Goal: Task Accomplishment & Management: Complete application form

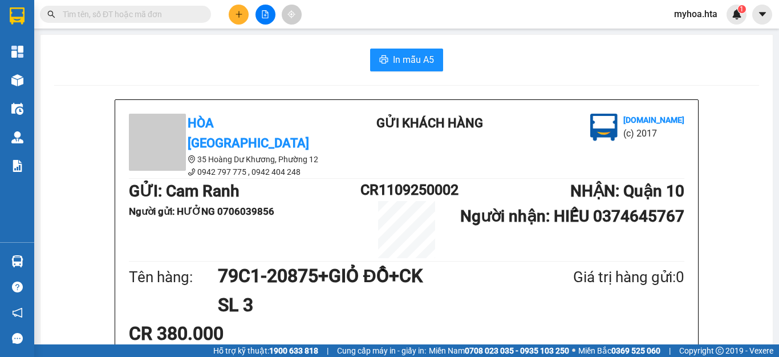
click at [230, 15] on button at bounding box center [239, 15] width 20 height 20
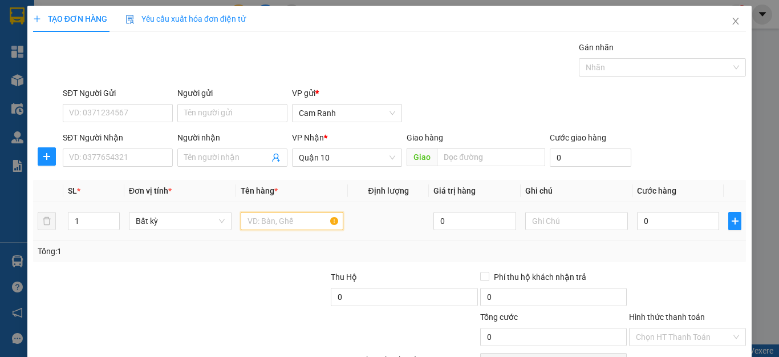
click at [263, 222] on input "text" at bounding box center [292, 221] width 103 height 18
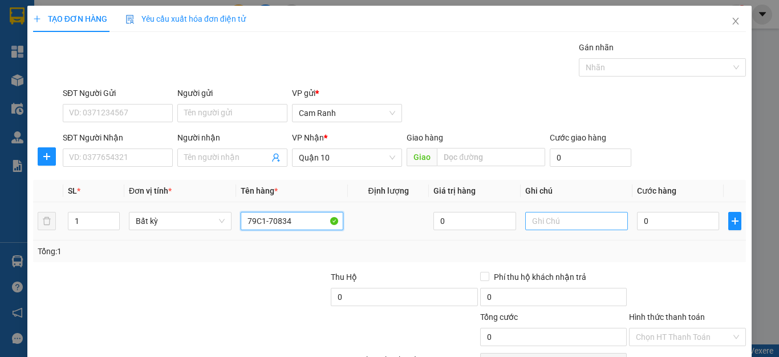
type input "79C1-70834"
click at [557, 225] on input "text" at bounding box center [576, 221] width 103 height 18
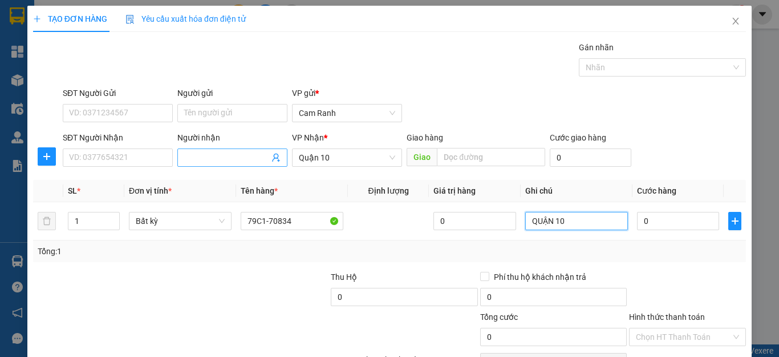
type input "QUẬN 10"
click at [195, 153] on input "Người nhận" at bounding box center [226, 157] width 85 height 13
type input "CHI XE4"
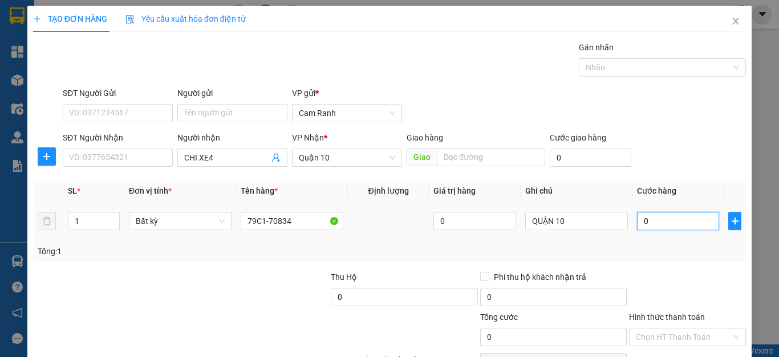
click at [645, 222] on input "0" at bounding box center [678, 221] width 82 height 18
type input "3"
type input "35"
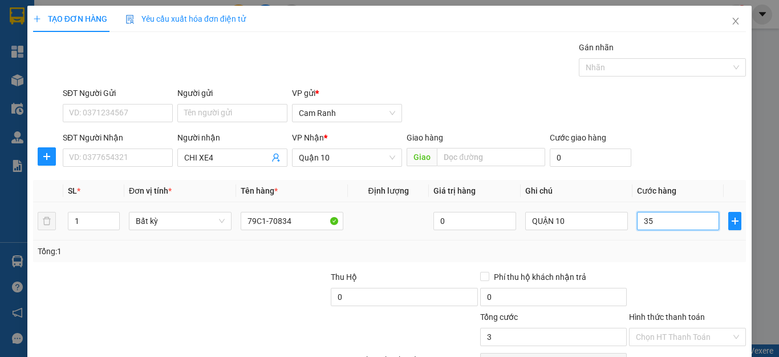
type input "35"
type input "3"
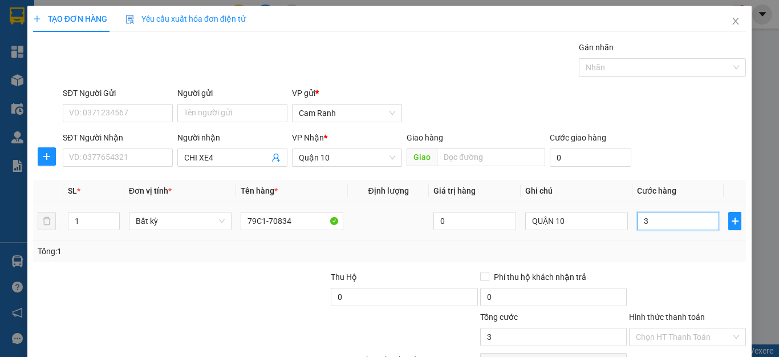
type input "0"
type input "04"
type input "4"
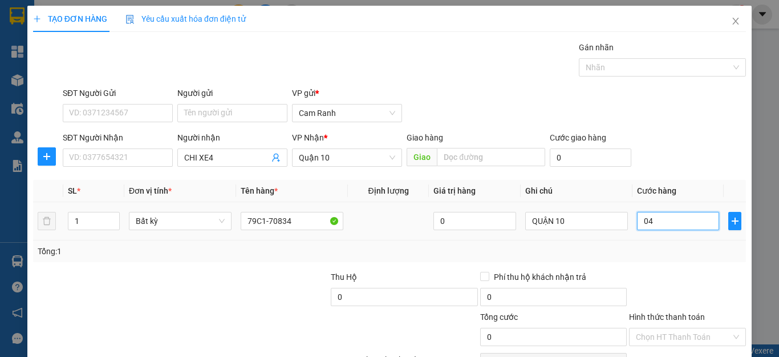
type input "4"
type input "045"
type input "45"
type input "0.450"
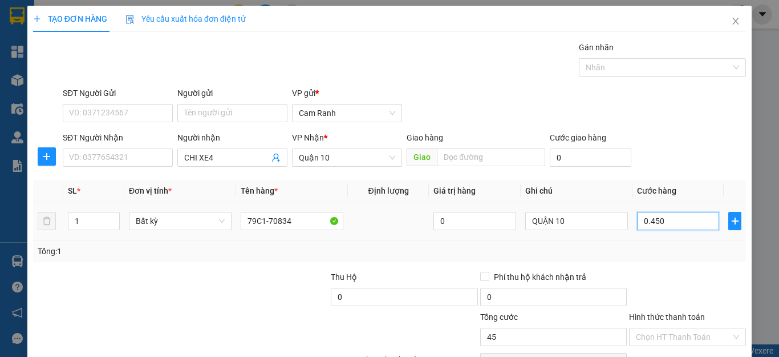
type input "450"
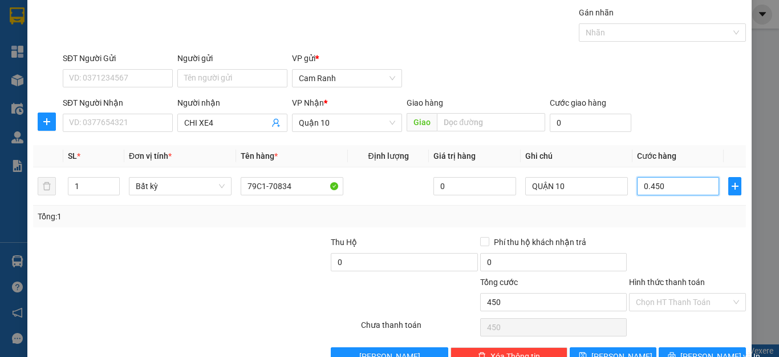
scroll to position [66, 0]
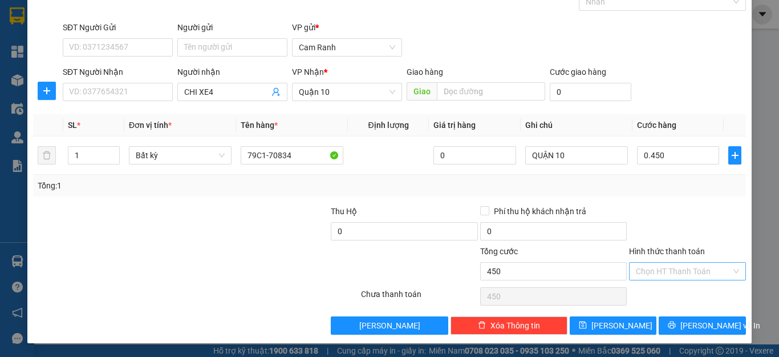
type input "450.000"
drag, startPoint x: 659, startPoint y: 271, endPoint x: 657, endPoint y: 281, distance: 10.0
click at [659, 274] on input "Hình thức thanh toán" at bounding box center [683, 270] width 95 height 17
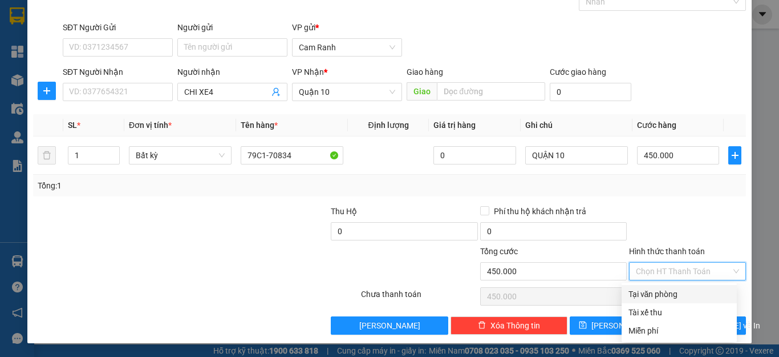
click at [658, 297] on div "Tại văn phòng" at bounding box center [680, 294] width 102 height 13
type input "0"
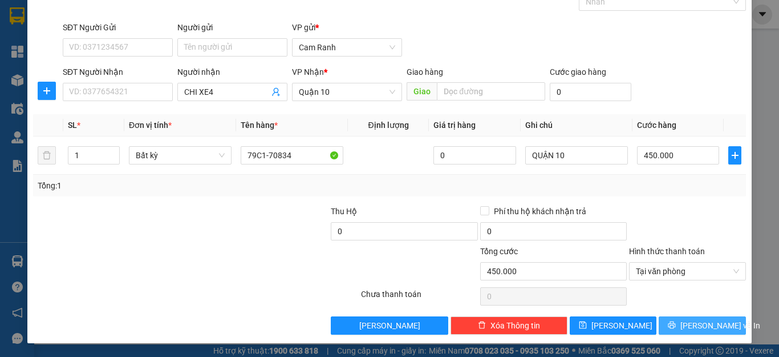
click at [686, 321] on span "[PERSON_NAME] và In" at bounding box center [721, 325] width 80 height 13
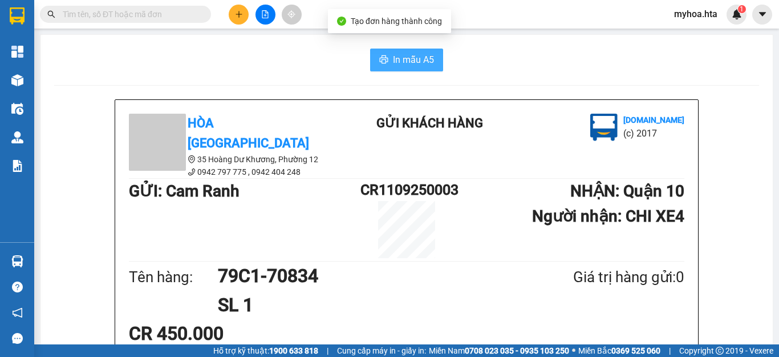
click at [396, 51] on button "In mẫu A5" at bounding box center [406, 59] width 73 height 23
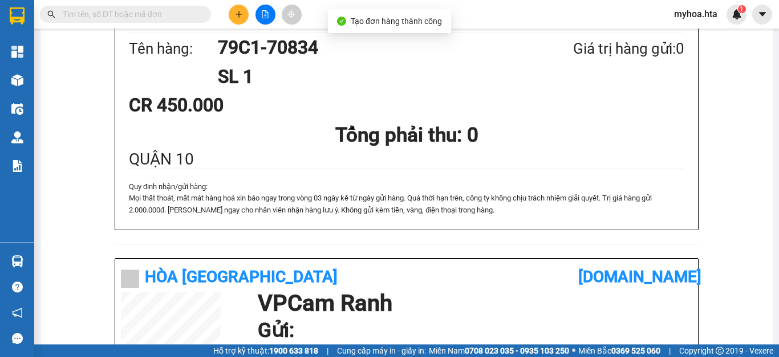
scroll to position [285, 0]
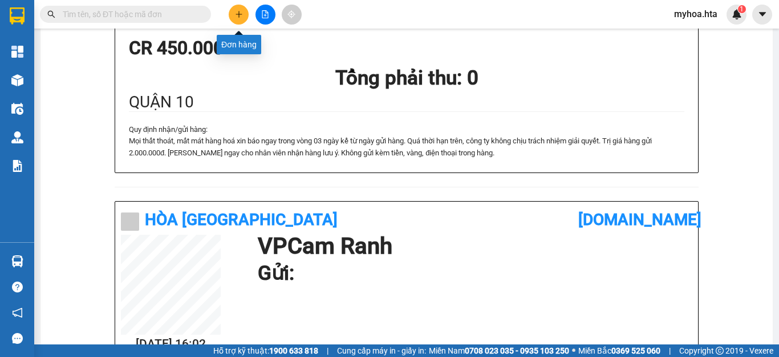
click at [240, 15] on icon "plus" at bounding box center [239, 14] width 8 height 8
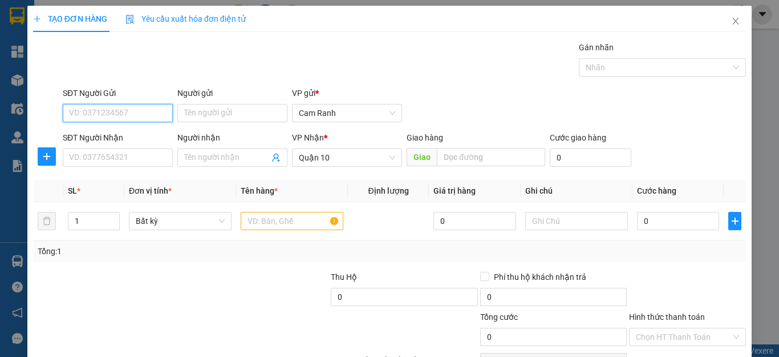
click at [128, 115] on input "SĐT Người Gửi" at bounding box center [118, 113] width 110 height 18
drag, startPoint x: 118, startPoint y: 111, endPoint x: 67, endPoint y: 100, distance: 51.9
click at [67, 100] on div "SĐT Người Gửi 0901165313 0901165313" at bounding box center [118, 107] width 110 height 40
type input "0901165313"
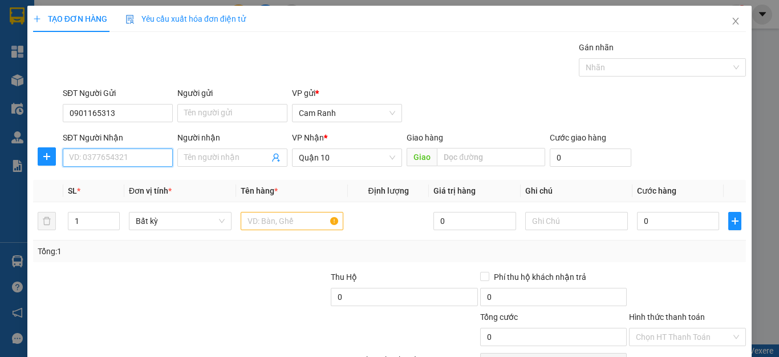
click at [124, 159] on input "SĐT Người Nhận" at bounding box center [118, 157] width 110 height 18
paste input "0901165313"
type input "0901165313"
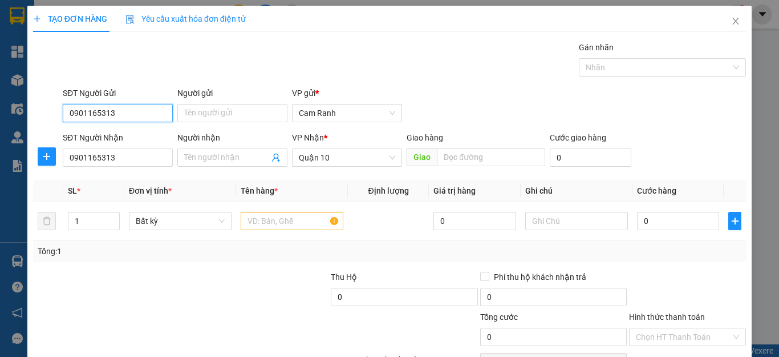
click at [126, 111] on input "0901165313" at bounding box center [118, 113] width 110 height 18
type input "0"
click at [139, 133] on div "0377960350 - MAI" at bounding box center [116, 136] width 95 height 13
type input "0377960350"
type input "MAI"
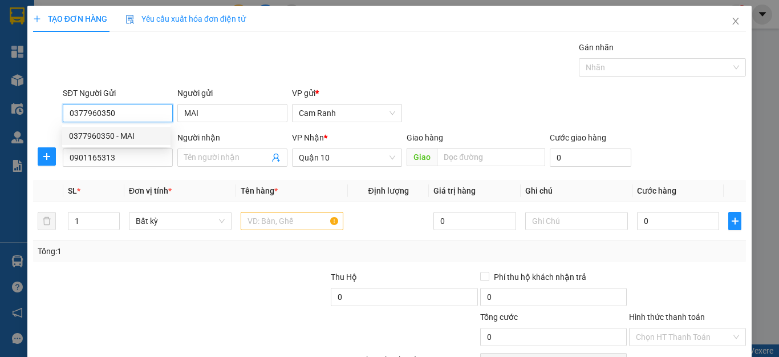
type input "40.000"
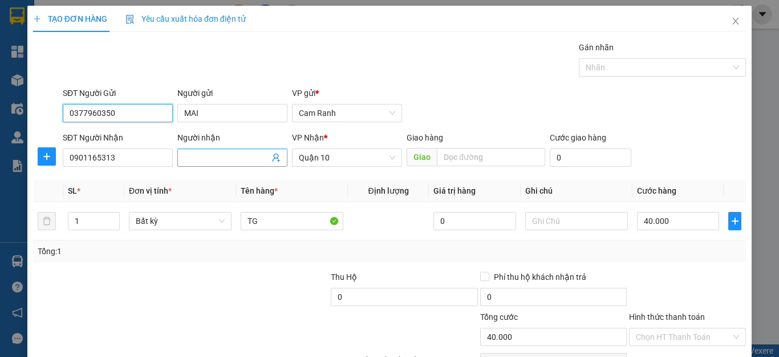
type input "0377960350"
click at [209, 151] on input "Người nhận" at bounding box center [226, 157] width 85 height 13
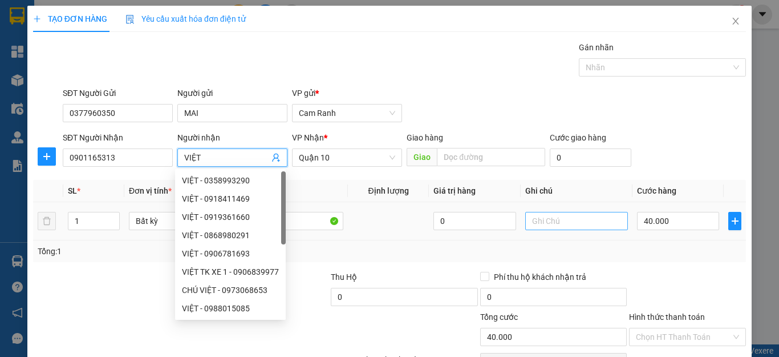
type input "VIỆT"
click at [574, 222] on input "text" at bounding box center [576, 221] width 103 height 18
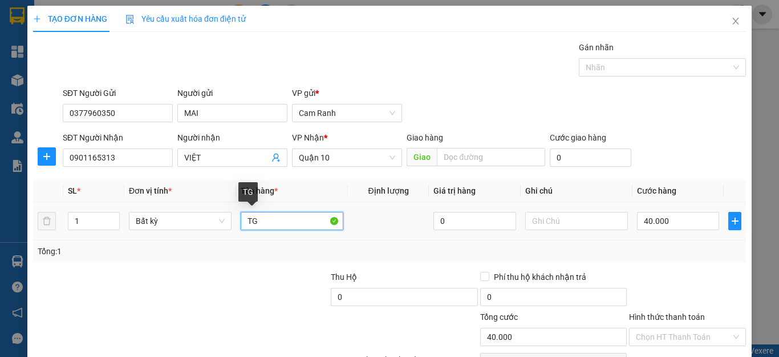
drag, startPoint x: 286, startPoint y: 221, endPoint x: 294, endPoint y: 220, distance: 7.5
click at [289, 221] on input "TG" at bounding box center [292, 221] width 103 height 18
type input "[GEOGRAPHIC_DATA]"
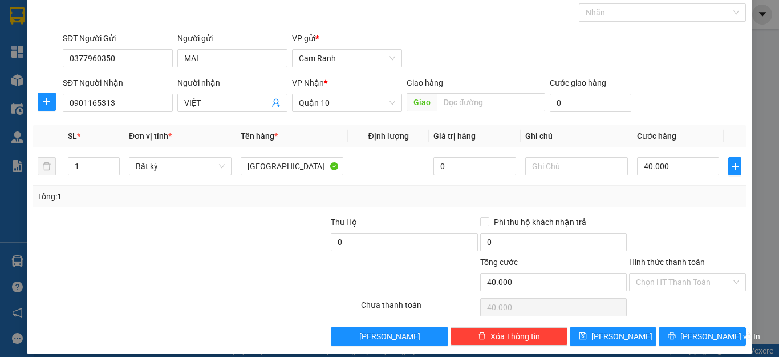
scroll to position [56, 0]
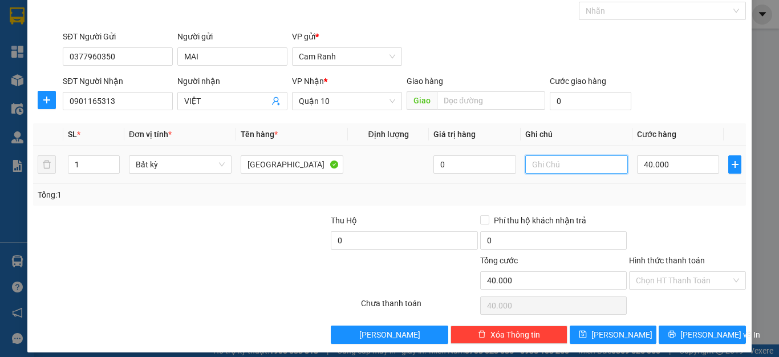
click at [556, 164] on input "text" at bounding box center [576, 164] width 103 height 18
type input "S"
click at [667, 284] on input "Hình thức thanh toán" at bounding box center [683, 280] width 95 height 17
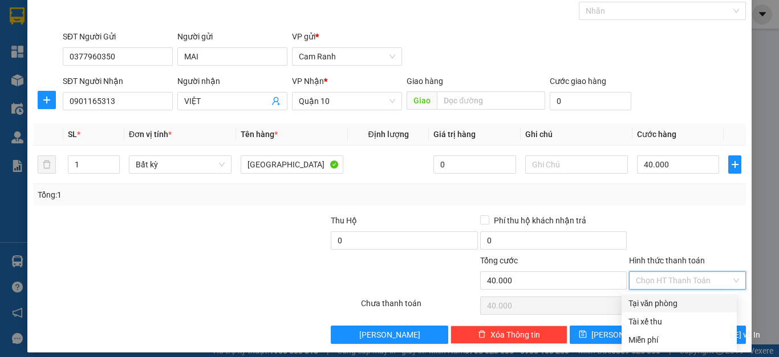
click at [666, 306] on div "Tại văn phòng" at bounding box center [680, 303] width 102 height 13
type input "0"
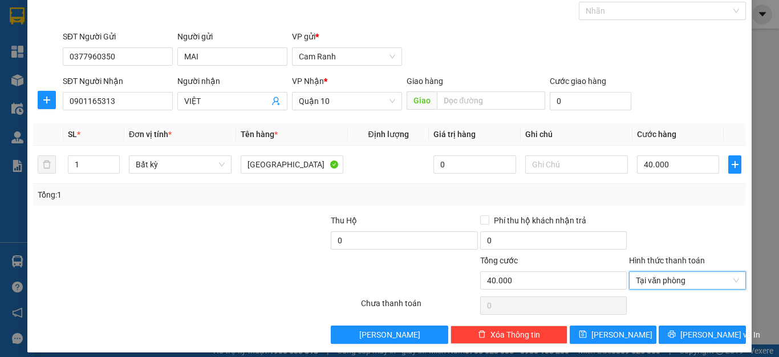
scroll to position [66, 0]
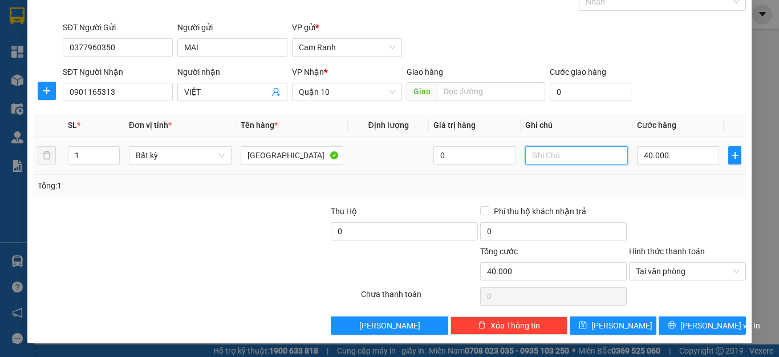
click at [552, 159] on input "text" at bounding box center [576, 155] width 103 height 18
click at [557, 155] on input "text" at bounding box center [576, 155] width 103 height 18
type input "S"
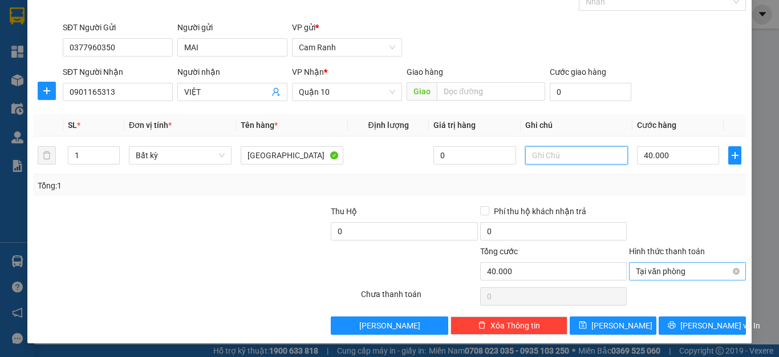
click at [641, 272] on span "Tại văn phòng" at bounding box center [687, 270] width 103 height 17
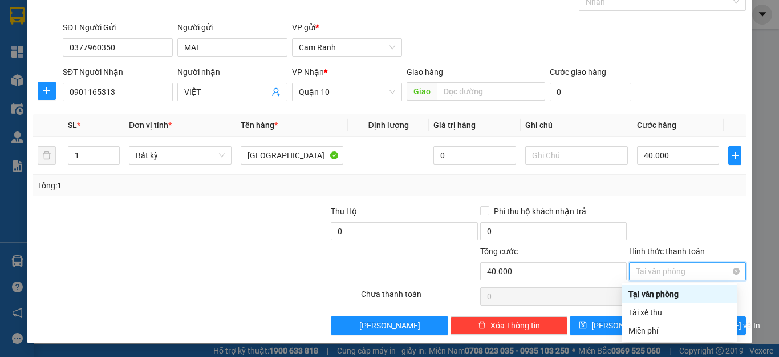
click at [642, 272] on span "Tại văn phòng" at bounding box center [687, 270] width 103 height 17
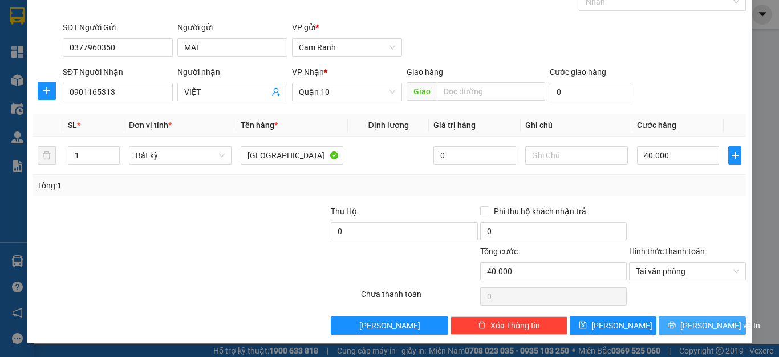
click at [701, 325] on span "[PERSON_NAME] và In" at bounding box center [721, 325] width 80 height 13
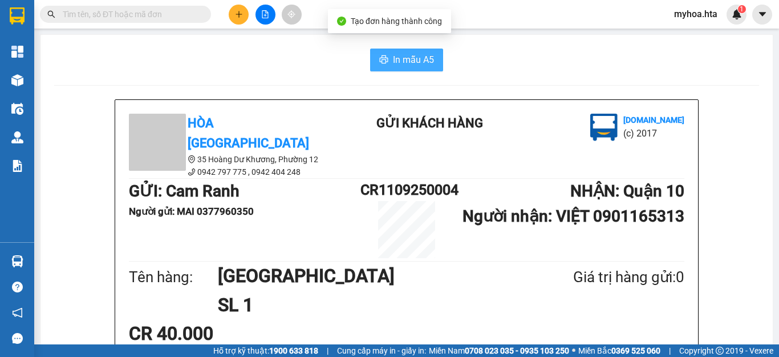
click at [382, 64] on icon "printer" at bounding box center [383, 59] width 9 height 9
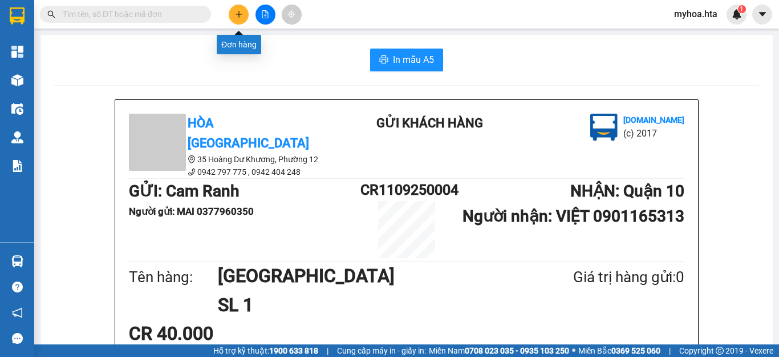
click at [238, 11] on icon "plus" at bounding box center [239, 14] width 8 height 8
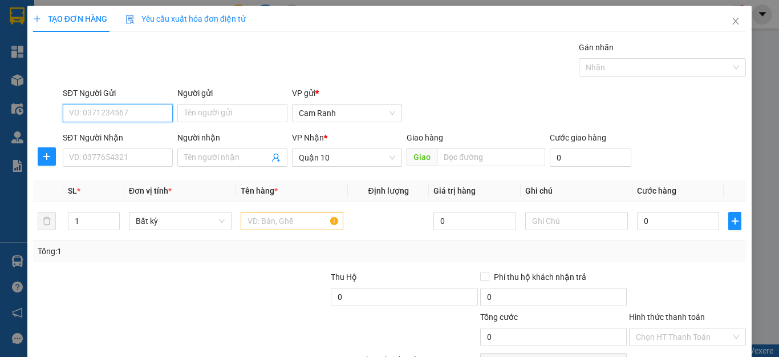
drag, startPoint x: 152, startPoint y: 111, endPoint x: 156, endPoint y: 103, distance: 9.4
click at [152, 110] on input "SĐT Người Gửi" at bounding box center [118, 113] width 110 height 18
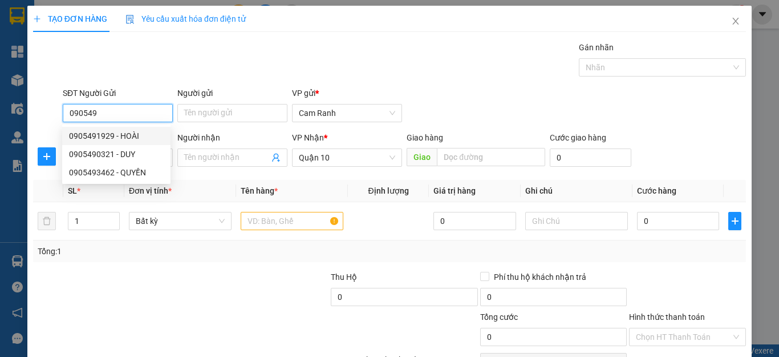
click at [112, 130] on div "0905491929 - HOÀI" at bounding box center [116, 136] width 95 height 13
type input "0905491929"
type input "HOÀI"
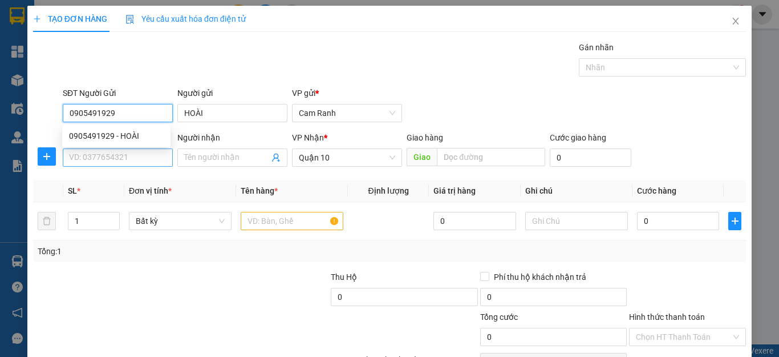
type input "50.000"
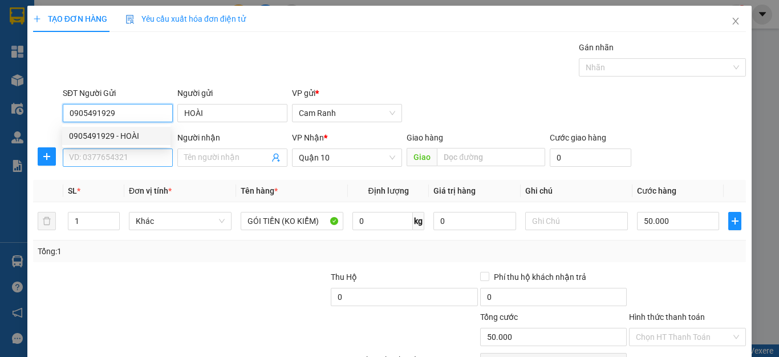
type input "0905491929"
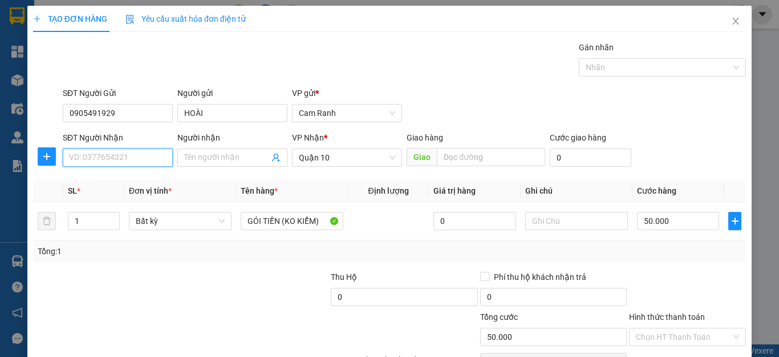
drag, startPoint x: 99, startPoint y: 156, endPoint x: 114, endPoint y: 161, distance: 15.7
click at [99, 156] on input "SĐT Người Nhận" at bounding box center [118, 157] width 110 height 18
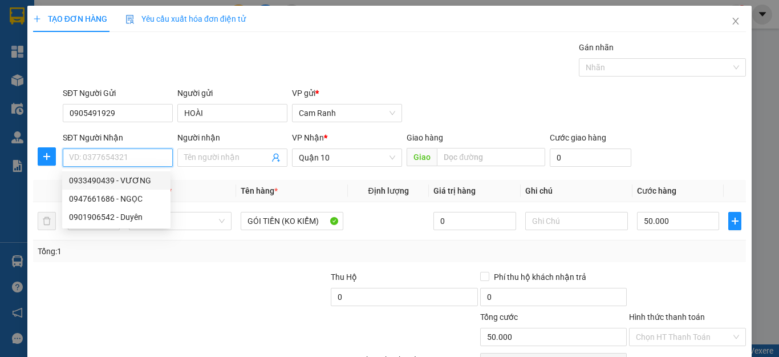
click at [127, 180] on div "0933490439 - VƯƠNG" at bounding box center [116, 180] width 95 height 13
type input "0933490439"
type input "VƯƠNG"
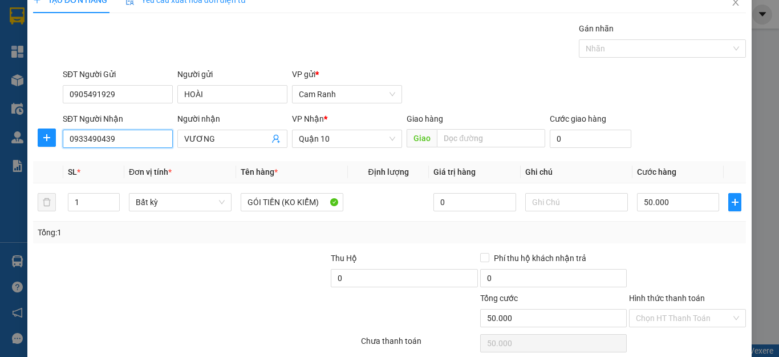
scroll to position [57, 0]
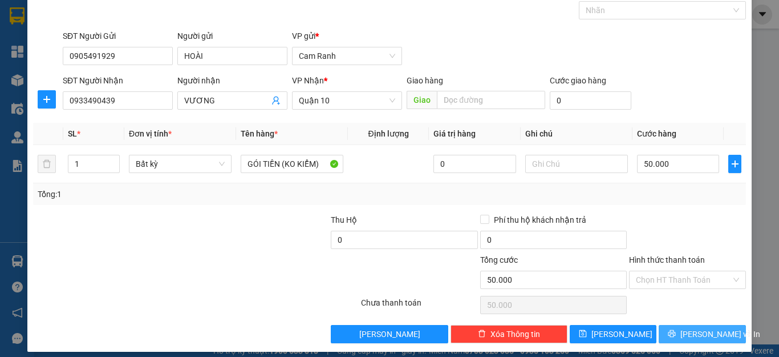
click at [697, 330] on span "[PERSON_NAME] và In" at bounding box center [721, 333] width 80 height 13
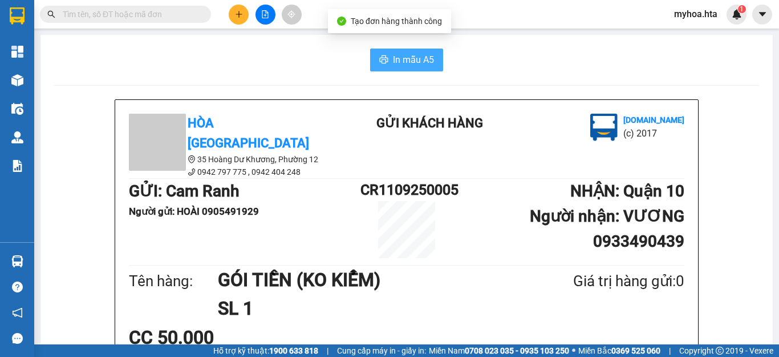
click at [420, 60] on span "In mẫu A5" at bounding box center [413, 59] width 41 height 14
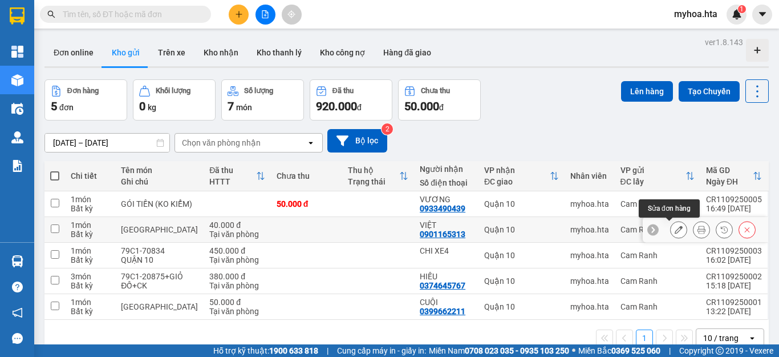
click at [675, 229] on icon at bounding box center [679, 229] width 8 height 8
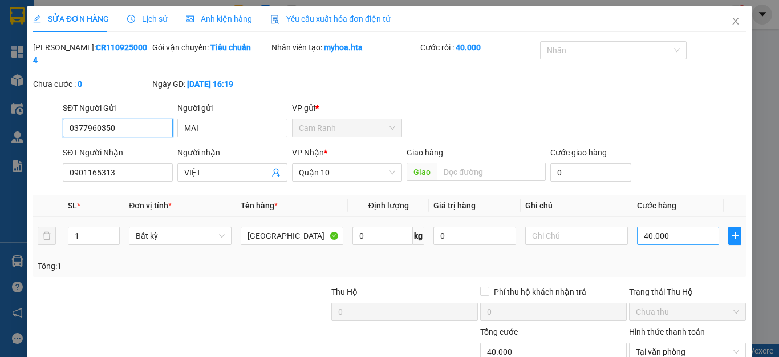
type input "0377960350"
type input "MAI"
type input "0901165313"
type input "VIỆT"
type input "40.000"
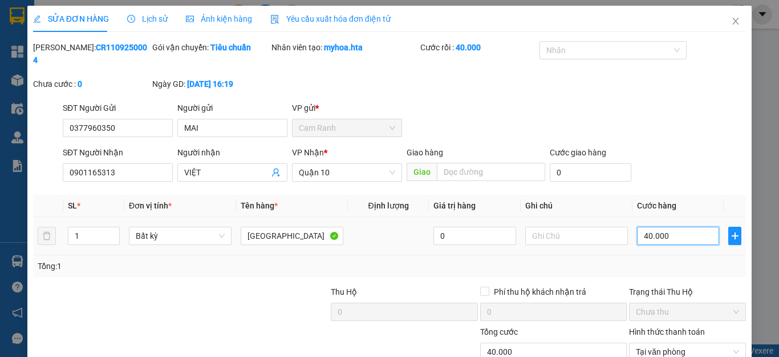
click at [669, 226] on input "40.000" at bounding box center [678, 235] width 82 height 18
type input "7"
type input "70"
type input "70.000"
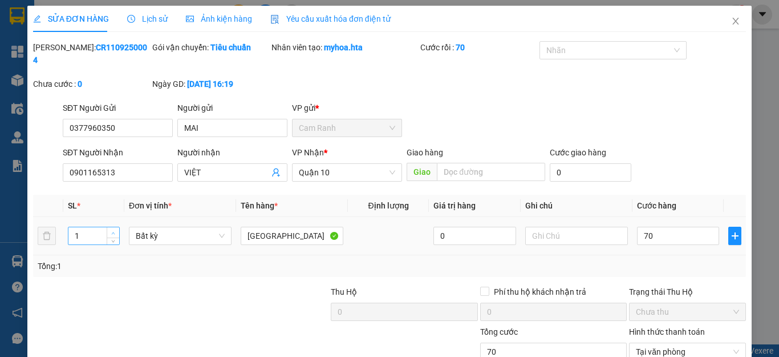
type input "70.000"
click at [111, 231] on icon "up" at bounding box center [113, 233] width 4 height 4
type input "2"
click at [115, 229] on span "up" at bounding box center [113, 232] width 7 height 7
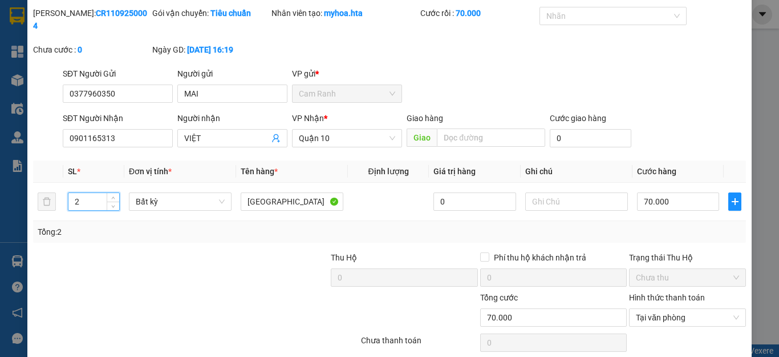
scroll to position [68, 0]
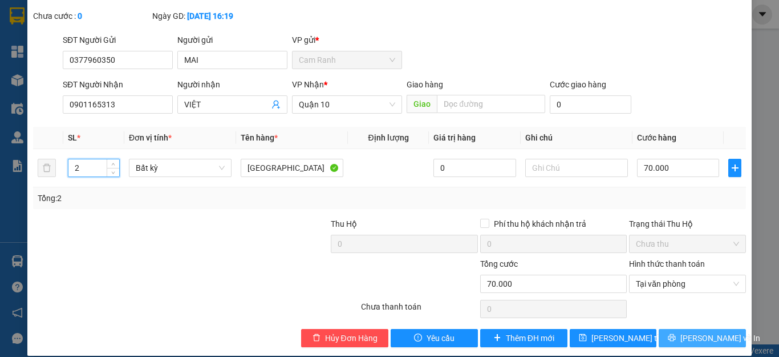
click at [699, 331] on span "[PERSON_NAME] và In" at bounding box center [721, 337] width 80 height 13
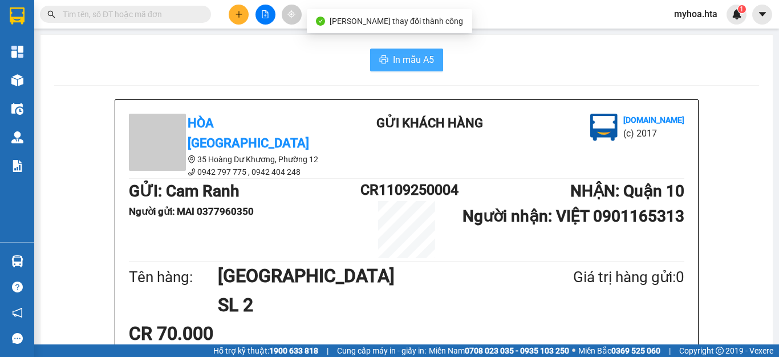
click at [412, 51] on button "In mẫu A5" at bounding box center [406, 59] width 73 height 23
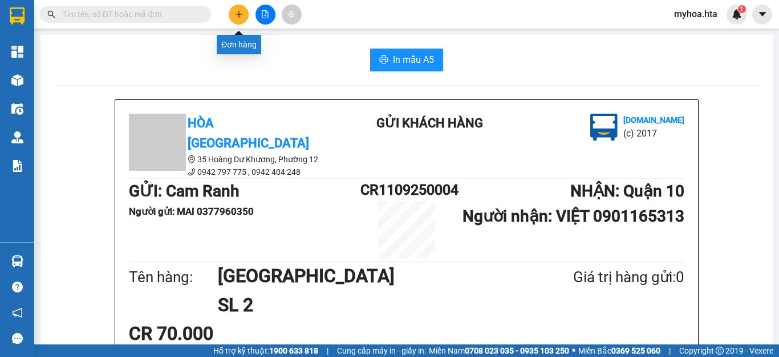
click at [241, 16] on icon "plus" at bounding box center [239, 14] width 8 height 8
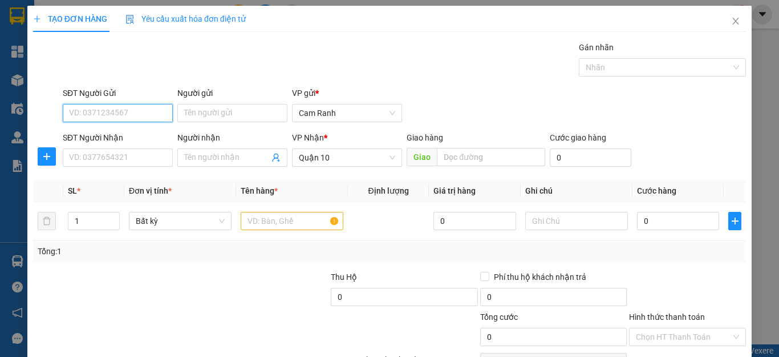
click at [139, 107] on input "SĐT Người Gửi" at bounding box center [118, 113] width 110 height 18
type input "0915426313"
click at [117, 135] on div "0915426313 - HOA" at bounding box center [116, 136] width 95 height 13
type input "HOA"
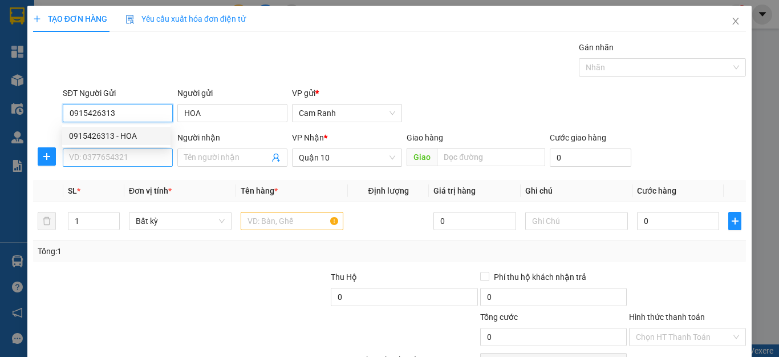
type input "0915426313"
type input "40.000"
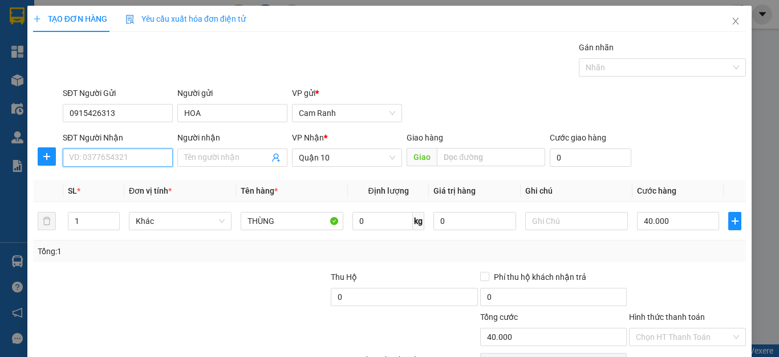
click at [129, 154] on input "SĐT Người Nhận" at bounding box center [118, 157] width 110 height 18
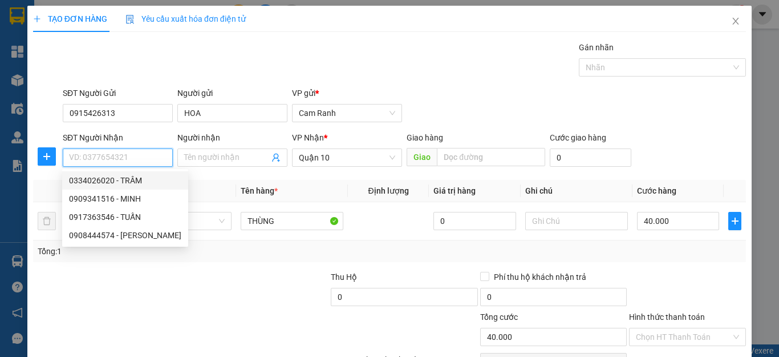
click at [130, 181] on div "0334026020 - TRÂM" at bounding box center [125, 180] width 112 height 13
type input "0334026020"
type input "TRÂM"
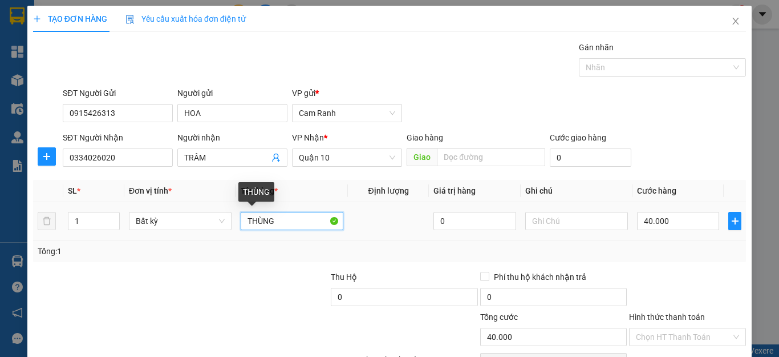
drag, startPoint x: 302, startPoint y: 221, endPoint x: 317, endPoint y: 199, distance: 27.2
click at [302, 220] on input "THÙNG" at bounding box center [292, 221] width 103 height 18
type input "TG"
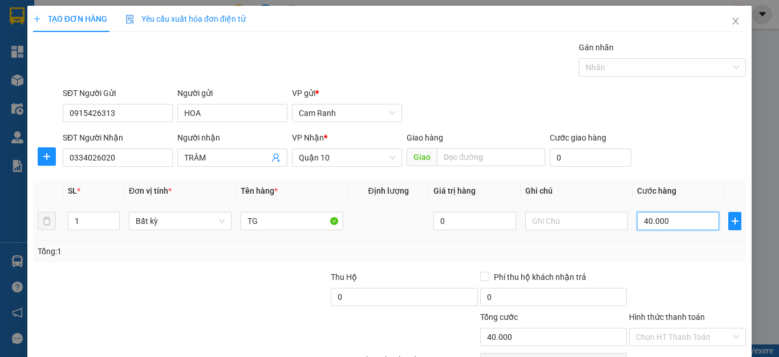
click at [679, 227] on input "40.000" at bounding box center [678, 221] width 82 height 18
type input "0"
type input "8"
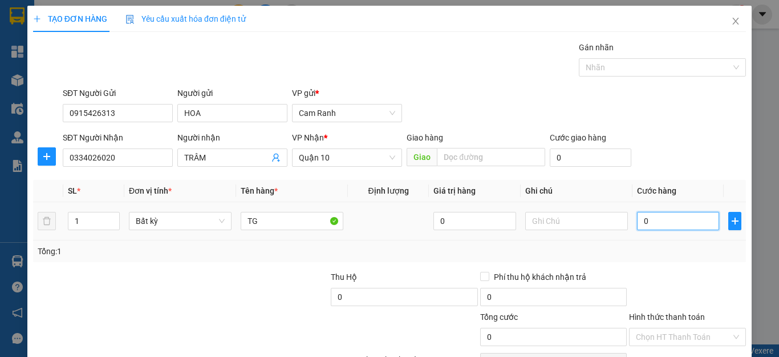
type input "8"
type input "08"
type input "80"
type input "080"
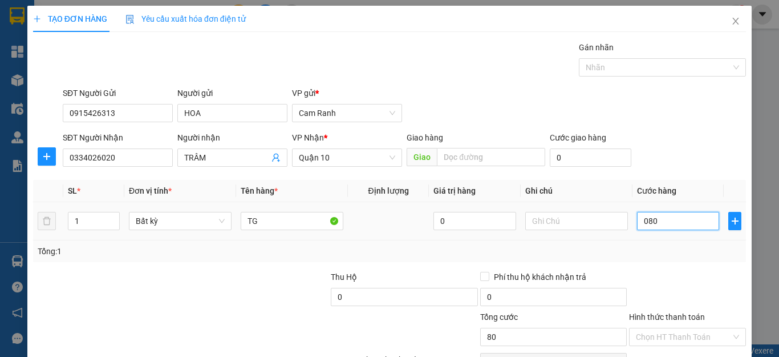
type input "800"
type input "0.800"
type input "8.000"
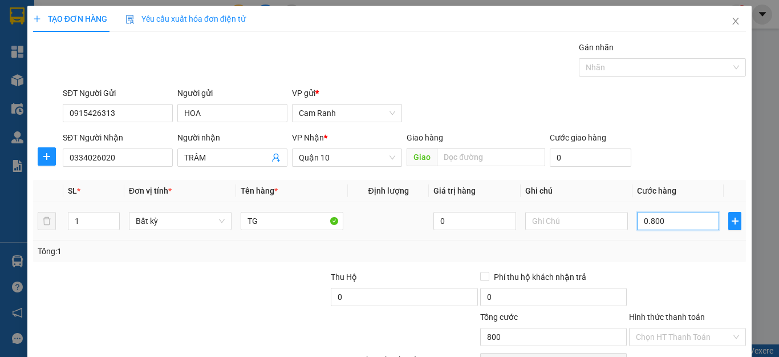
type input "08.000"
type input "80.000"
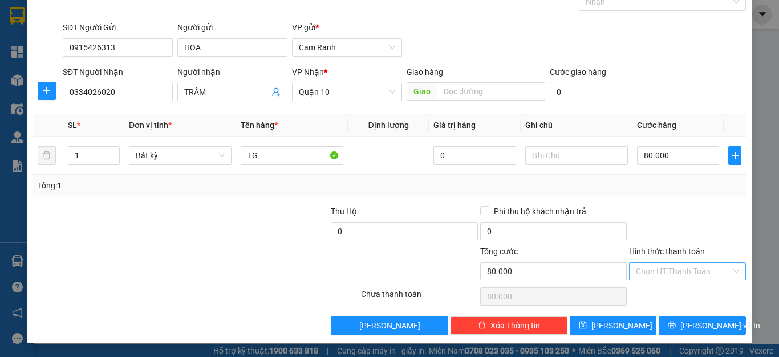
click at [653, 271] on input "Hình thức thanh toán" at bounding box center [683, 270] width 95 height 17
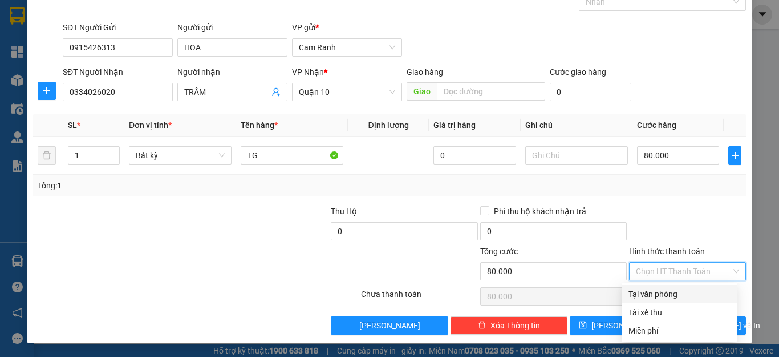
drag, startPoint x: 641, startPoint y: 289, endPoint x: 667, endPoint y: 285, distance: 26.0
click at [642, 289] on div "Tại văn phòng" at bounding box center [680, 294] width 102 height 13
type input "0"
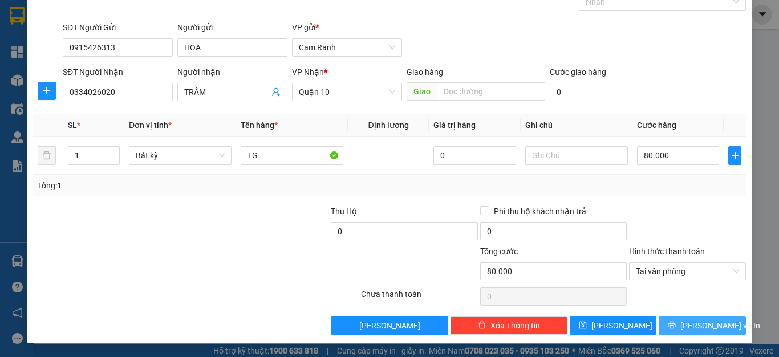
click at [708, 329] on span "[PERSON_NAME] và In" at bounding box center [721, 325] width 80 height 13
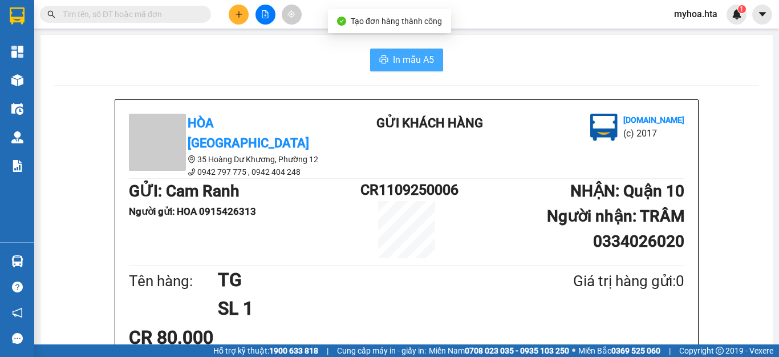
click at [404, 63] on span "In mẫu A5" at bounding box center [413, 59] width 41 height 14
click at [235, 14] on icon "plus" at bounding box center [239, 14] width 8 height 8
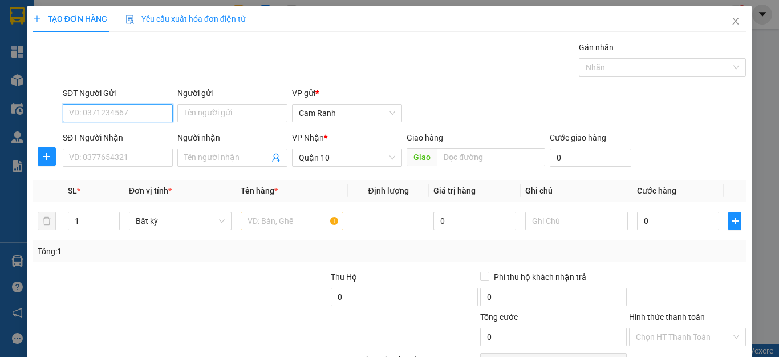
drag, startPoint x: 141, startPoint y: 119, endPoint x: 166, endPoint y: 104, distance: 29.2
click at [141, 119] on input "SĐT Người Gửi" at bounding box center [118, 113] width 110 height 18
click at [100, 131] on div "0776702540 - hậu" at bounding box center [116, 136] width 95 height 13
type input "0776702540"
type input "hậu"
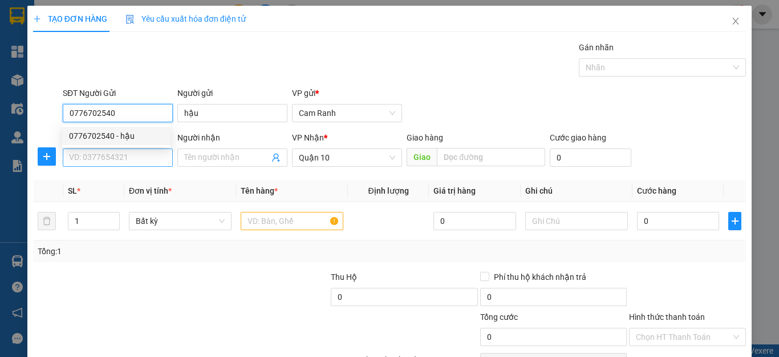
type input "60.000"
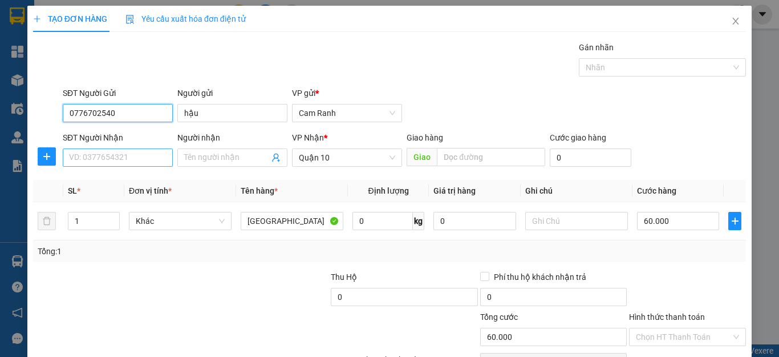
type input "0776702540"
click at [107, 156] on input "SĐT Người Nhận" at bounding box center [118, 157] width 110 height 18
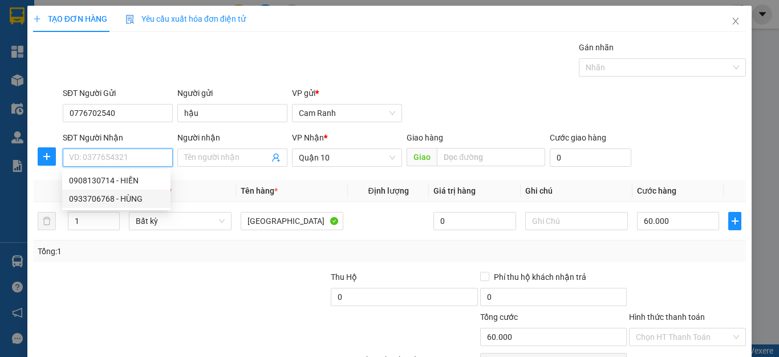
click at [111, 197] on div "0933706768 - HÙNG" at bounding box center [116, 198] width 95 height 13
type input "0933706768"
type input "HÙNG"
type input "30.000"
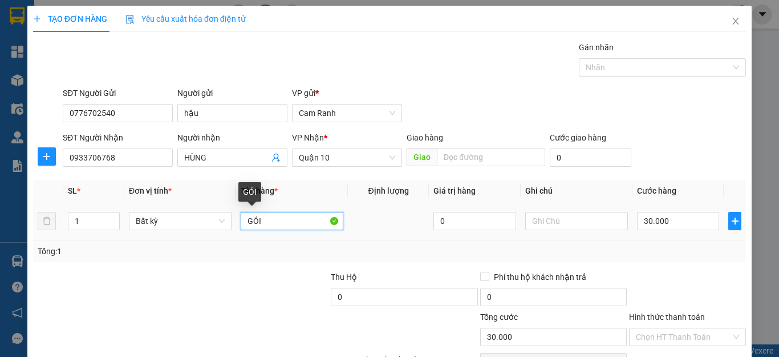
click at [285, 221] on input "GÓI" at bounding box center [292, 221] width 103 height 18
type input "G"
type input "GIẤY TỜ"
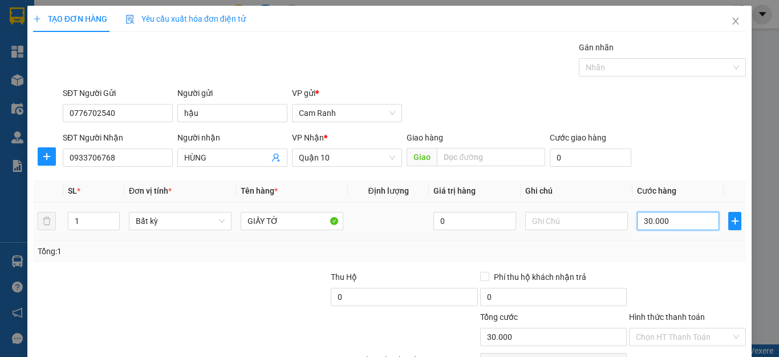
click at [674, 222] on input "30.000" at bounding box center [678, 221] width 82 height 18
type input "0"
type input "2"
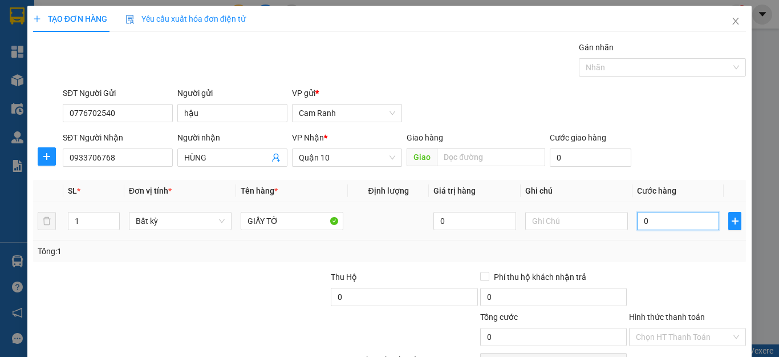
type input "2"
type input "02"
type input "20"
type input "020"
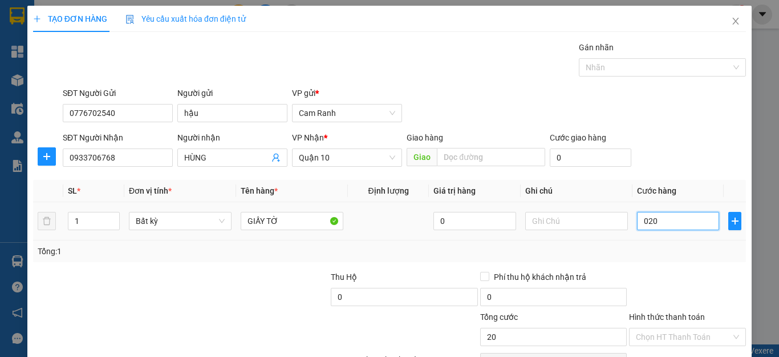
type input "200"
type input "0.200"
type input "2.000"
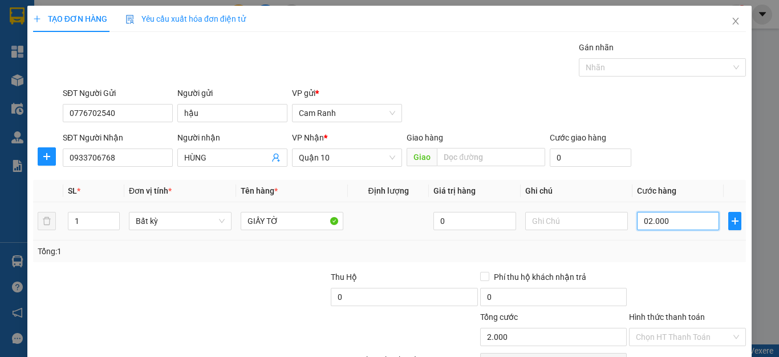
type input "020.000"
type input "20.000"
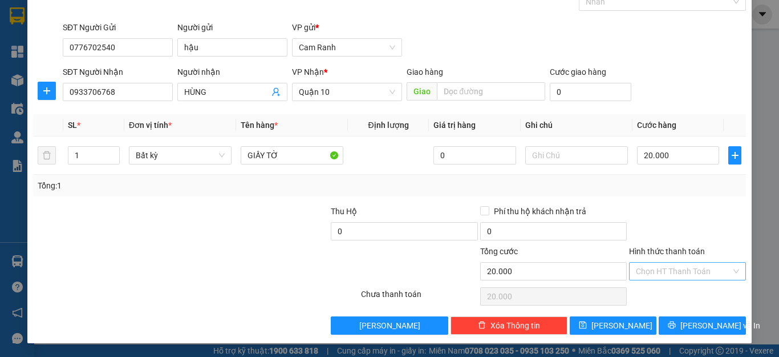
click at [667, 262] on div "Chọn HT Thanh Toán" at bounding box center [687, 271] width 117 height 18
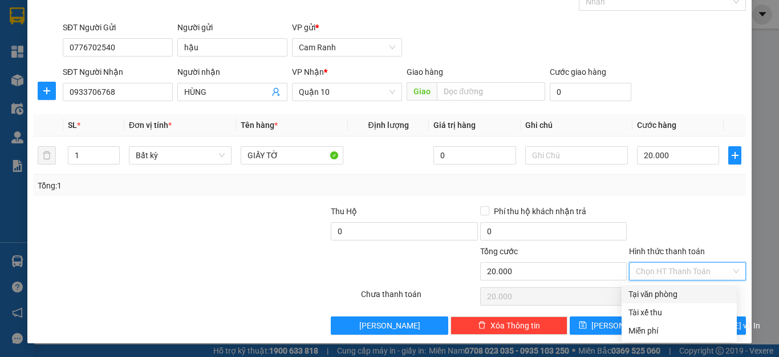
click at [670, 289] on div "Tại văn phòng" at bounding box center [680, 294] width 102 height 13
type input "0"
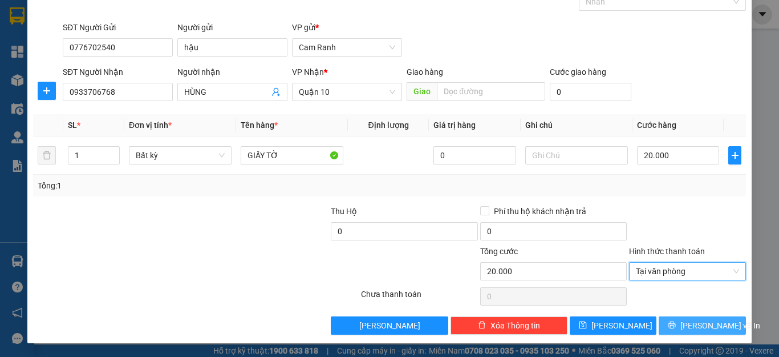
click at [704, 325] on span "[PERSON_NAME] và In" at bounding box center [721, 325] width 80 height 13
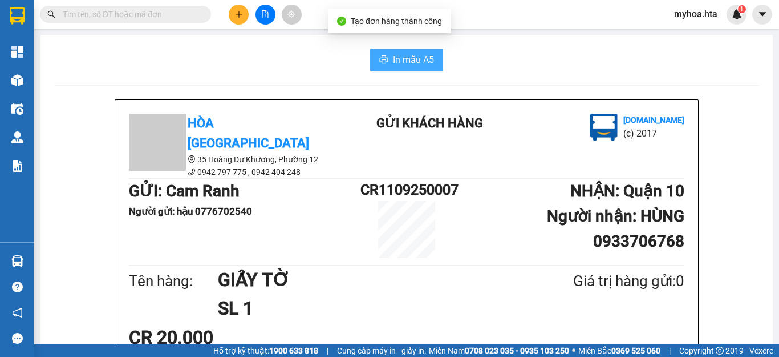
click at [386, 63] on button "In mẫu A5" at bounding box center [406, 59] width 73 height 23
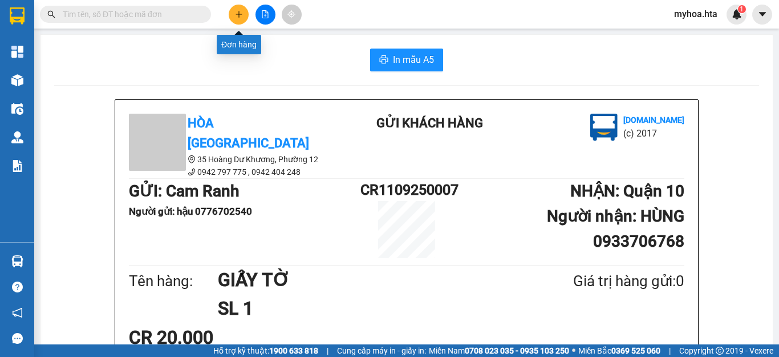
click at [241, 11] on icon "plus" at bounding box center [239, 14] width 8 height 8
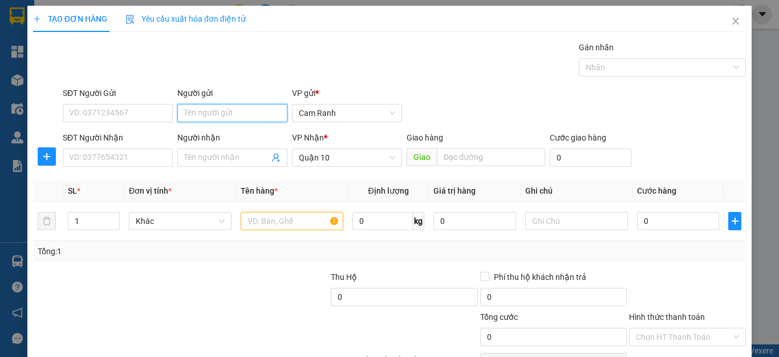
click at [244, 115] on input "Người gửi" at bounding box center [232, 113] width 110 height 18
type input "I"
type input "KIM ĐỒNG"
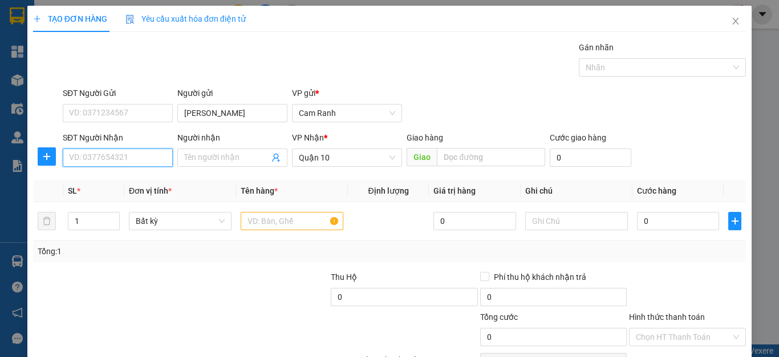
click at [145, 155] on input "SĐT Người Nhận" at bounding box center [118, 157] width 110 height 18
click at [119, 180] on div "0796267890 - GIN" at bounding box center [116, 180] width 95 height 13
type input "0796267890"
type input "GIN"
type input "200.000"
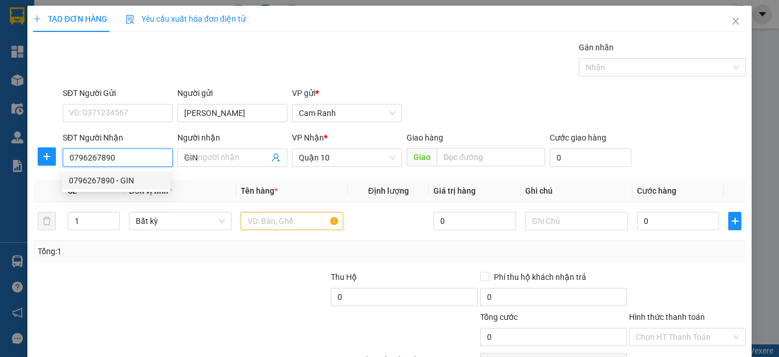
type input "200.000"
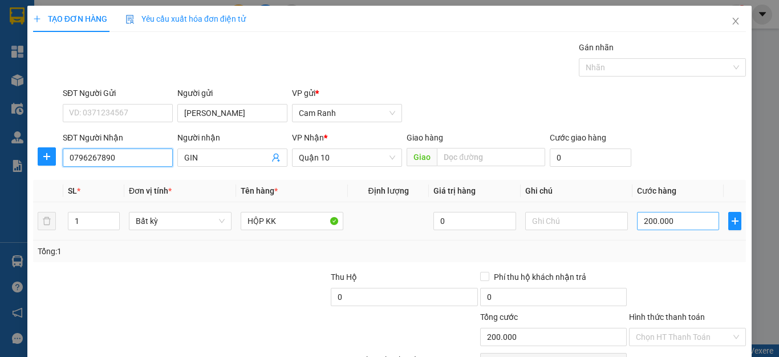
type input "0796267890"
click at [661, 226] on input "200.000" at bounding box center [678, 221] width 82 height 18
type input "1"
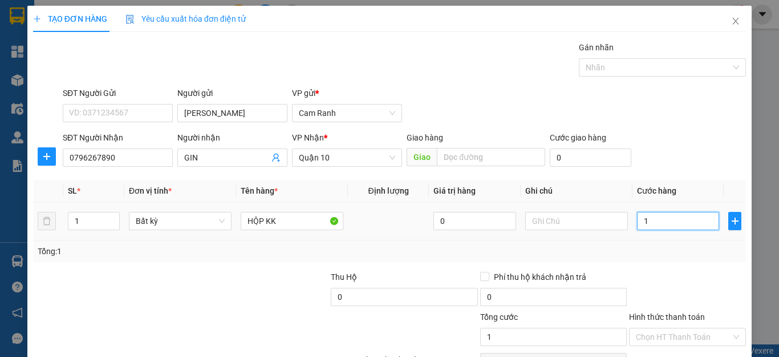
type input "15"
type input "150"
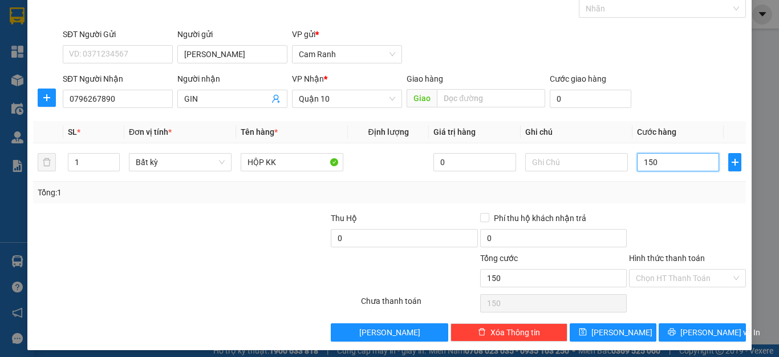
scroll to position [66, 0]
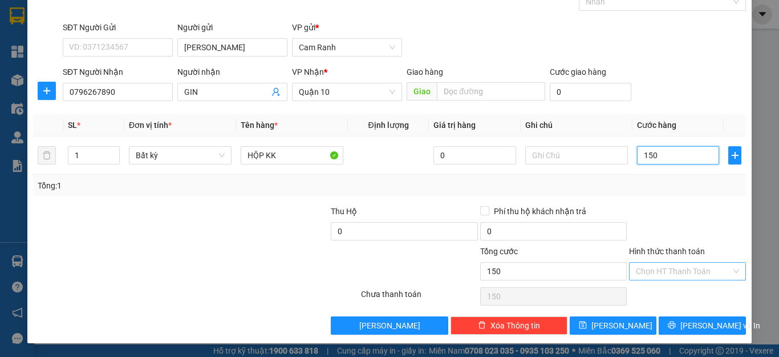
type input "150"
type input "150.000"
click at [681, 266] on input "Hình thức thanh toán" at bounding box center [683, 270] width 95 height 17
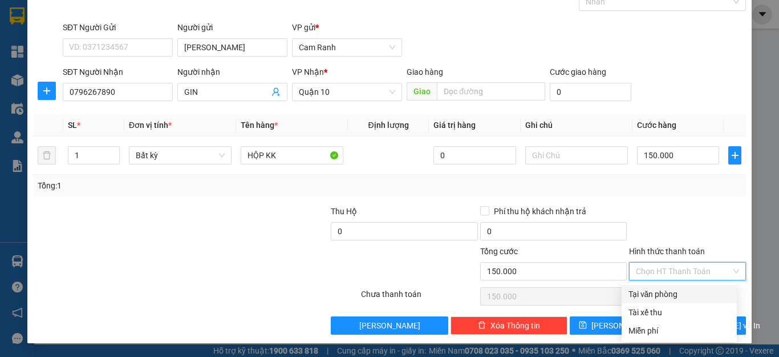
click at [677, 296] on div "Tại văn phòng" at bounding box center [680, 294] width 102 height 13
type input "0"
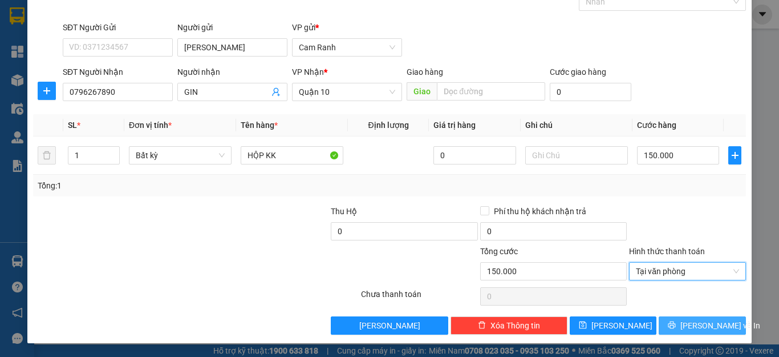
click at [676, 325] on icon "printer" at bounding box center [672, 324] width 7 height 7
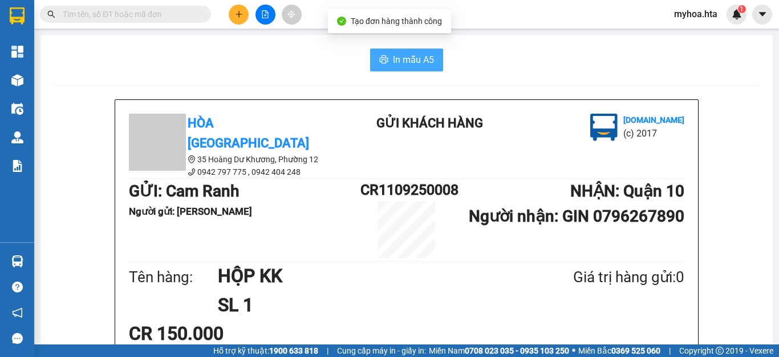
click at [395, 56] on span "In mẫu A5" at bounding box center [413, 59] width 41 height 14
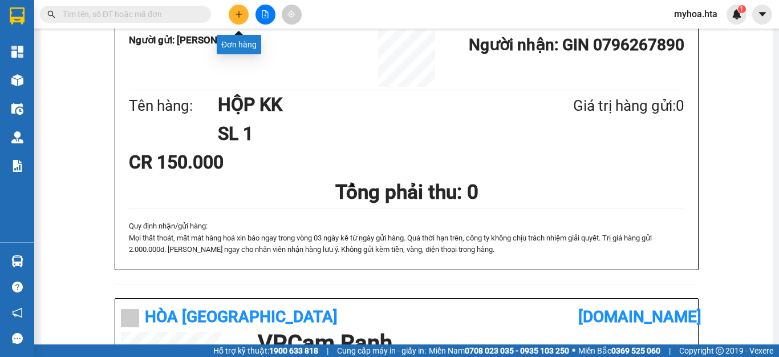
click at [244, 19] on button at bounding box center [239, 15] width 20 height 20
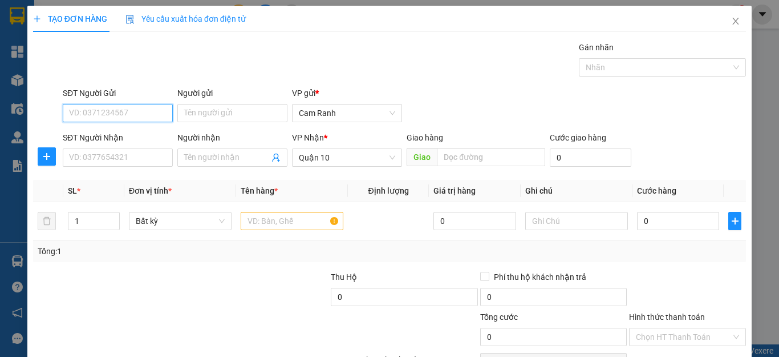
drag, startPoint x: 112, startPoint y: 116, endPoint x: 111, endPoint y: 82, distance: 34.8
click at [112, 115] on input "SĐT Người Gửi" at bounding box center [118, 113] width 110 height 18
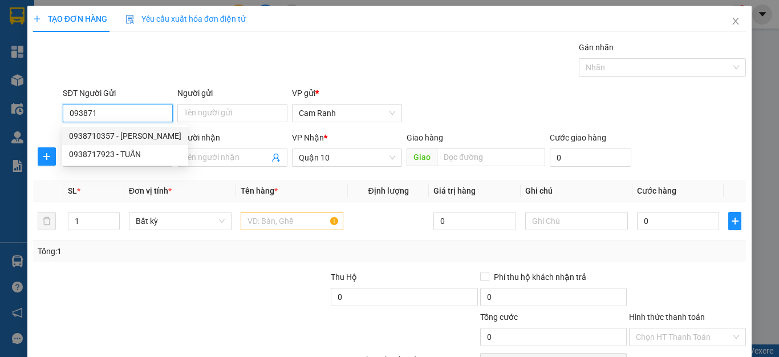
click at [96, 132] on div "0938710357 - CHÚ DŨNG" at bounding box center [125, 136] width 112 height 13
type input "0938710357"
type input "CHÚ DŨNG"
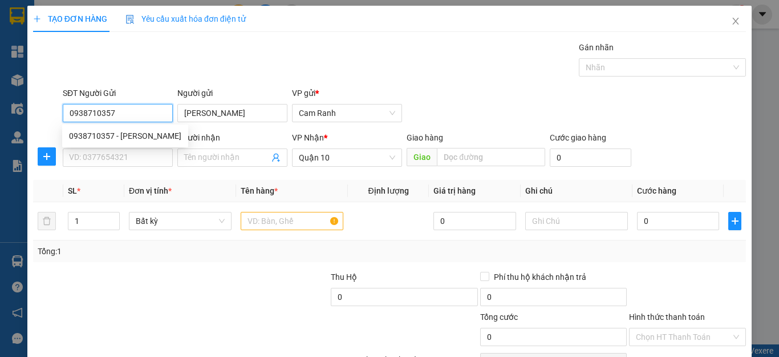
type input "30.000"
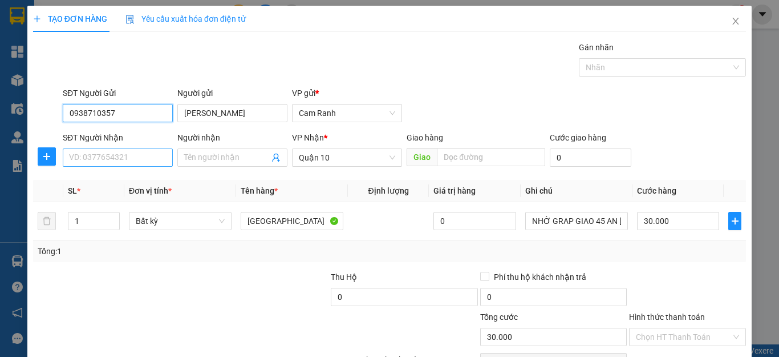
type input "0938710357"
click at [103, 155] on input "SĐT Người Nhận" at bounding box center [118, 157] width 110 height 18
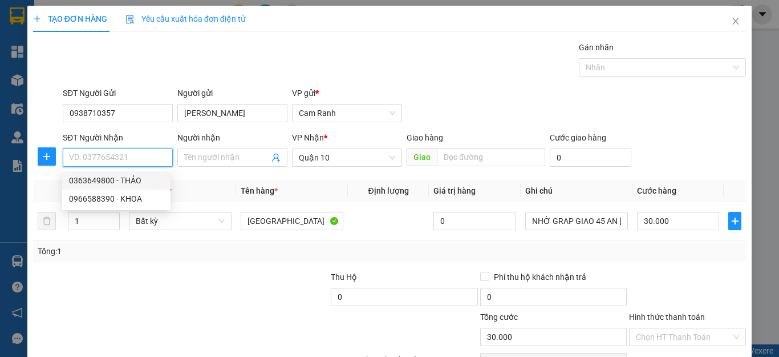
click at [141, 183] on div "0363649800 - THẢO" at bounding box center [116, 180] width 95 height 13
type input "0363649800"
type input "THẢO"
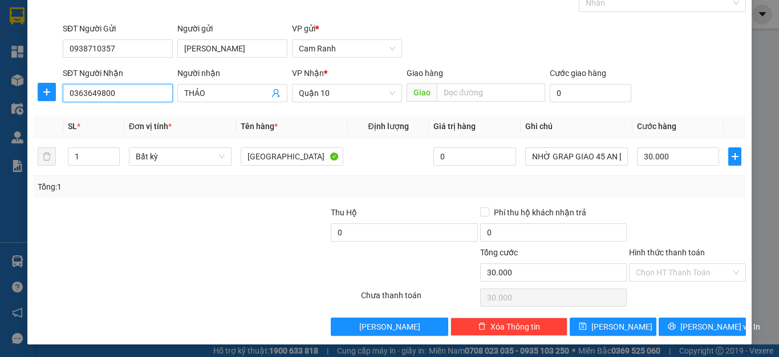
scroll to position [66, 0]
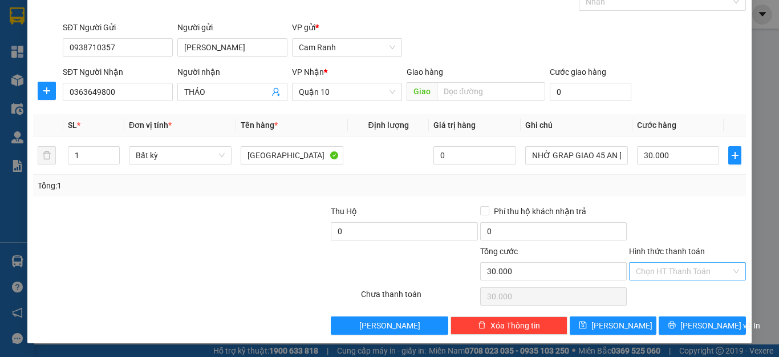
click at [686, 271] on input "Hình thức thanh toán" at bounding box center [683, 270] width 95 height 17
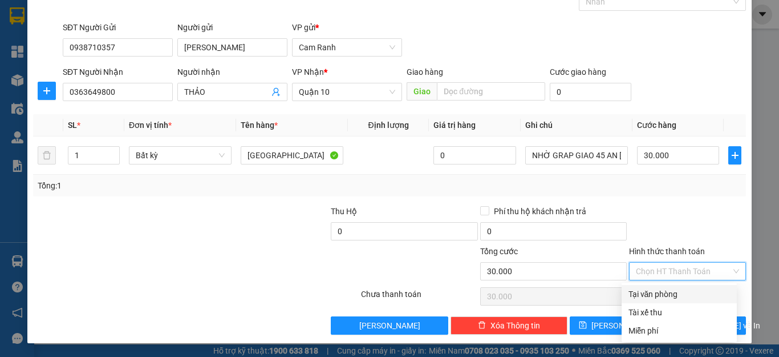
click at [691, 290] on div "Tại văn phòng" at bounding box center [680, 294] width 102 height 13
type input "0"
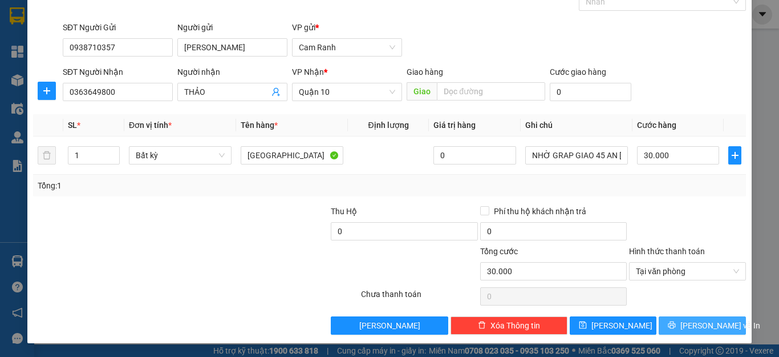
click at [685, 327] on span "[PERSON_NAME] và In" at bounding box center [721, 325] width 80 height 13
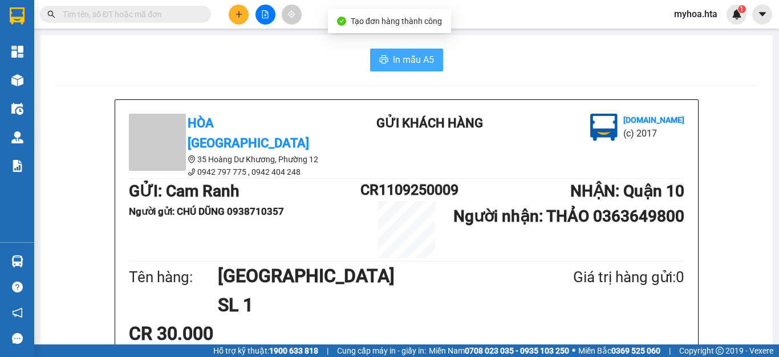
click at [422, 59] on span "In mẫu A5" at bounding box center [413, 59] width 41 height 14
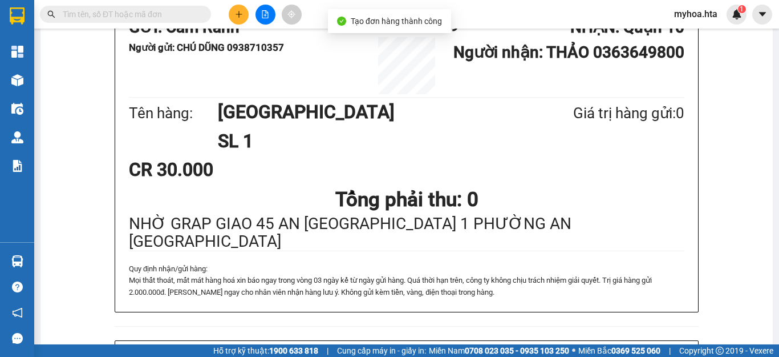
scroll to position [171, 0]
